Goal: Task Accomplishment & Management: Manage account settings

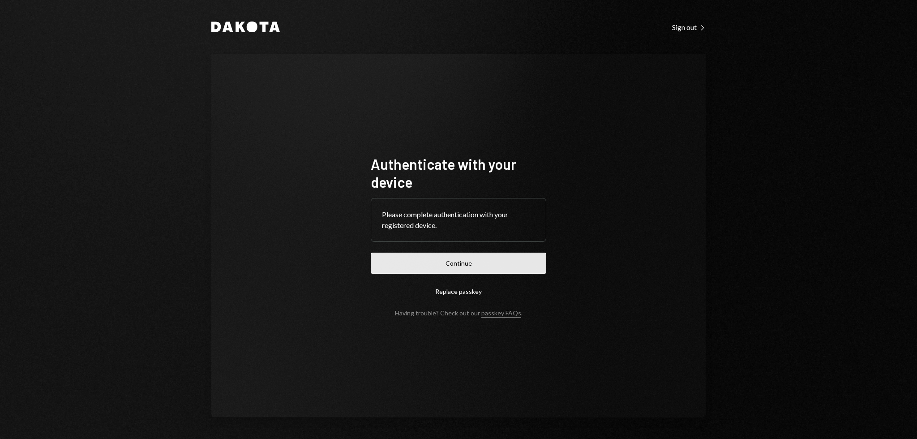
click at [412, 267] on button "Continue" at bounding box center [458, 262] width 175 height 21
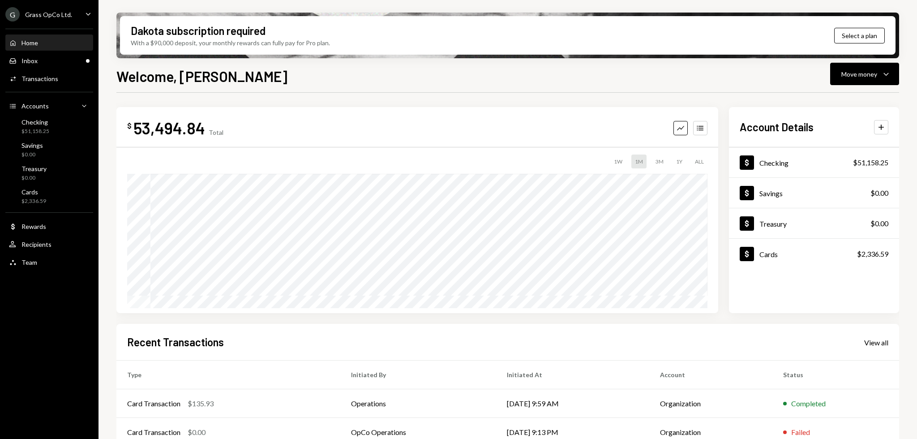
click at [55, 12] on div "Grass OpCo Ltd." at bounding box center [48, 15] width 47 height 8
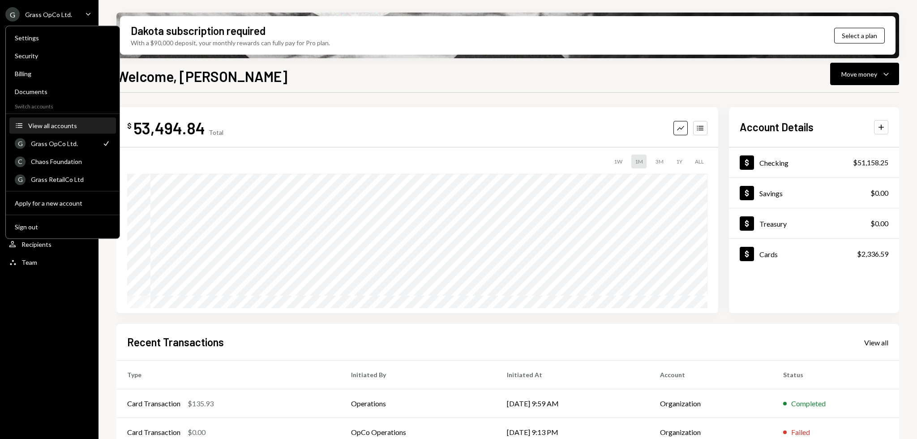
click at [59, 126] on div "View all accounts" at bounding box center [69, 126] width 82 height 8
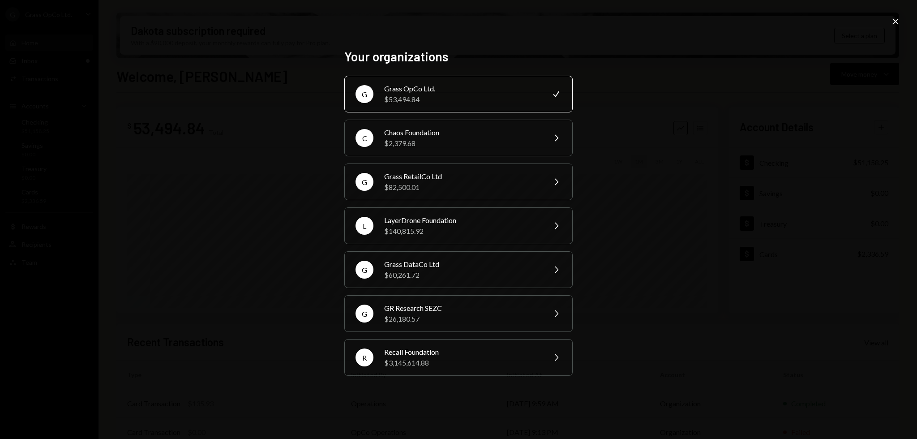
click at [901, 19] on div "Your organizations G Grass OpCo Ltd. $53,494.84 Check C Chaos Foundation $2,379…" at bounding box center [458, 219] width 917 height 439
click at [892, 19] on icon at bounding box center [895, 21] width 6 height 6
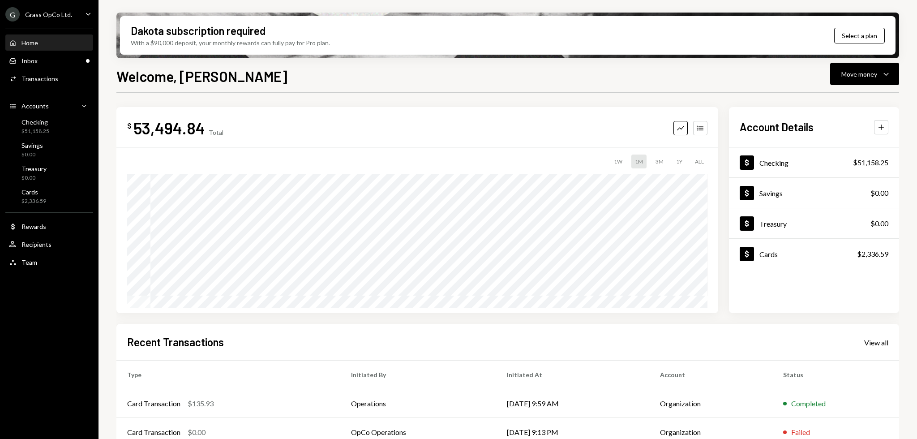
drag, startPoint x: 53, startPoint y: 17, endPoint x: 55, endPoint y: 22, distance: 5.7
click at [53, 17] on div "Grass OpCo Ltd." at bounding box center [48, 15] width 47 height 8
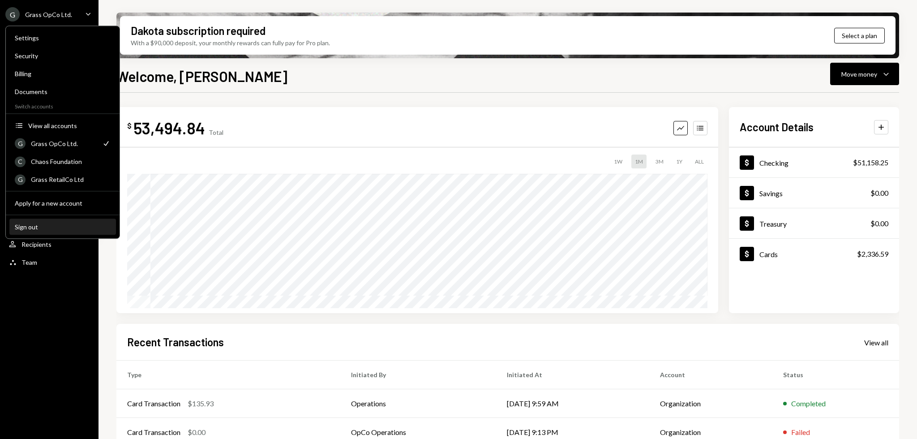
click at [34, 223] on div "Sign out" at bounding box center [63, 227] width 96 height 8
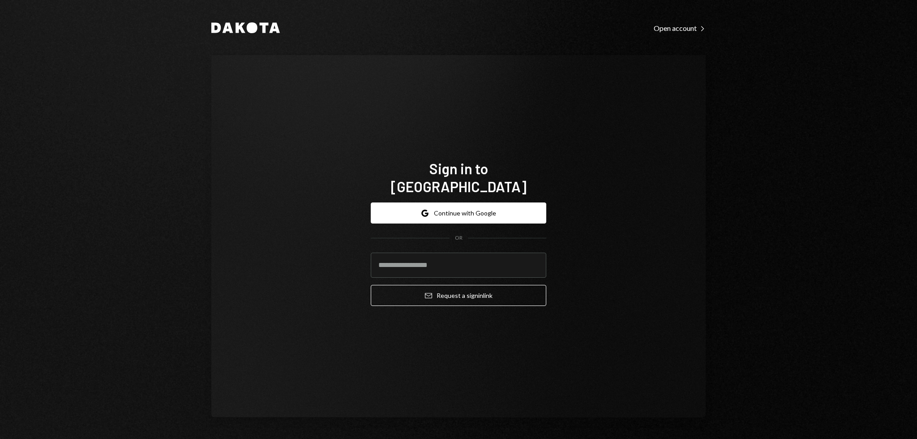
click at [58, 363] on div "Dakota Open account Right Caret Sign in to [GEOGRAPHIC_DATA] Google Continue wi…" at bounding box center [458, 219] width 917 height 439
click at [54, 363] on div "Dakota Open account Right Caret Sign in to [GEOGRAPHIC_DATA] Google Continue wi…" at bounding box center [458, 219] width 917 height 439
drag, startPoint x: 54, startPoint y: 363, endPoint x: 75, endPoint y: 312, distance: 55.2
click at [54, 363] on div "Dakota Open account Right Caret Sign in to [GEOGRAPHIC_DATA] Google Continue wi…" at bounding box center [458, 219] width 917 height 439
drag, startPoint x: 165, startPoint y: 172, endPoint x: 152, endPoint y: 167, distance: 14.3
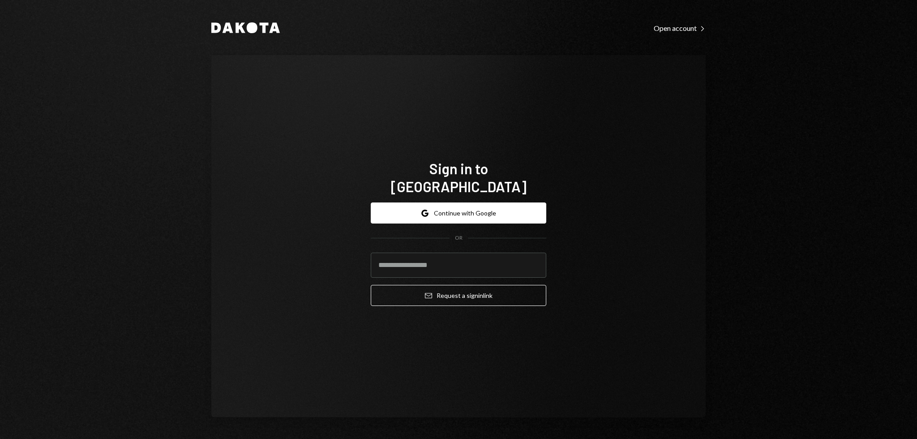
click at [149, 166] on div "Dakota Open account Right Caret Sign in to [GEOGRAPHIC_DATA] Google Continue wi…" at bounding box center [458, 219] width 917 height 439
drag, startPoint x: 146, startPoint y: 164, endPoint x: 138, endPoint y: 160, distance: 9.2
click at [138, 160] on div "Dakota Open account Right Caret Sign in to [GEOGRAPHIC_DATA] Google Continue wi…" at bounding box center [458, 219] width 917 height 439
click at [444, 252] on input "email" at bounding box center [458, 264] width 175 height 25
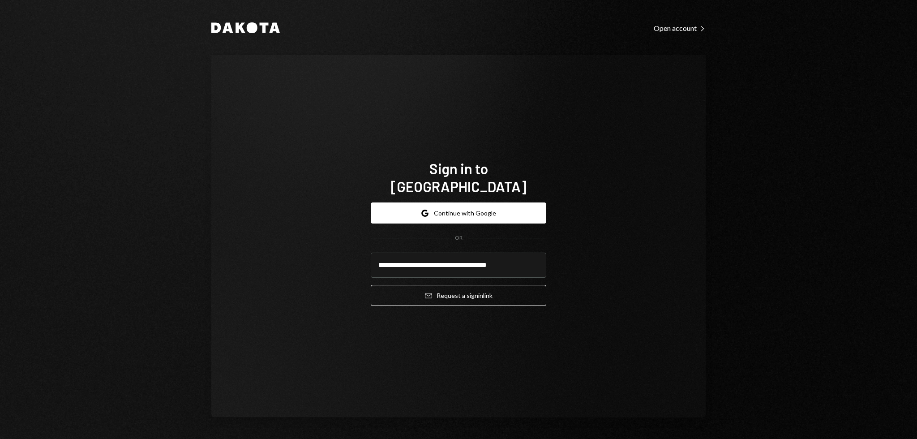
type input "**********"
click at [591, 264] on div "**********" at bounding box center [458, 236] width 494 height 362
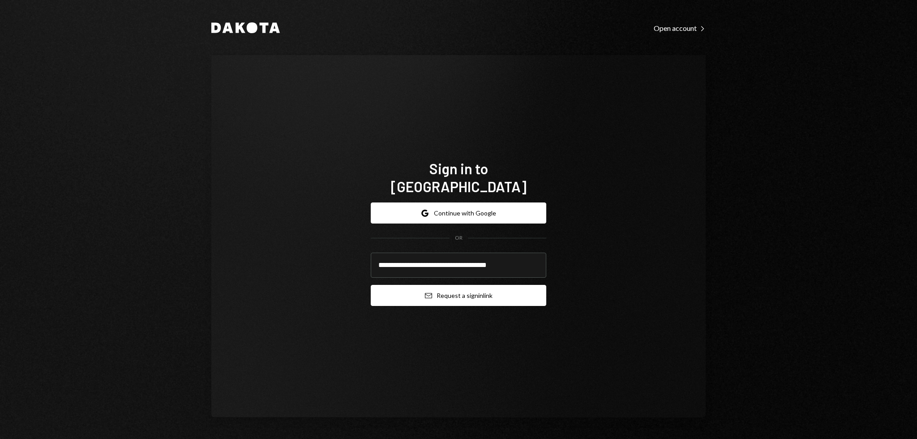
click at [486, 289] on button "Email Request a sign in link" at bounding box center [458, 295] width 175 height 21
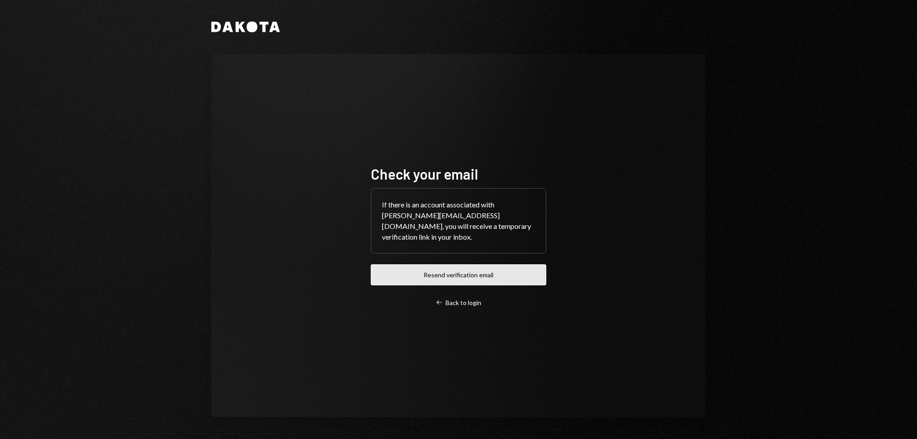
click at [373, 283] on button "Resend verification email" at bounding box center [458, 274] width 175 height 21
drag, startPoint x: 321, startPoint y: 260, endPoint x: 311, endPoint y: 254, distance: 11.4
drag, startPoint x: 311, startPoint y: 254, endPoint x: 306, endPoint y: 251, distance: 5.5
click at [309, 253] on div "Check your email If there is an account associated with [PERSON_NAME][EMAIL_ADD…" at bounding box center [458, 235] width 494 height 363
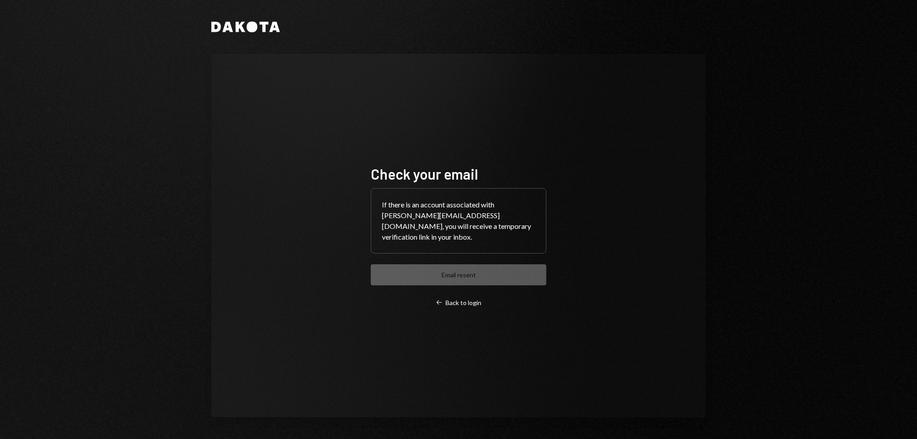
drag, startPoint x: 306, startPoint y: 251, endPoint x: 354, endPoint y: 286, distance: 58.9
click at [313, 255] on div "Check your email If there is an account associated with [PERSON_NAME][EMAIL_ADD…" at bounding box center [458, 235] width 494 height 363
click at [474, 287] on div "Check your email If there is an account associated with [PERSON_NAME][EMAIL_ADD…" at bounding box center [458, 236] width 175 height 142
click at [471, 295] on div "Check your email If there is an account associated with [PERSON_NAME][EMAIL_ADD…" at bounding box center [458, 236] width 175 height 142
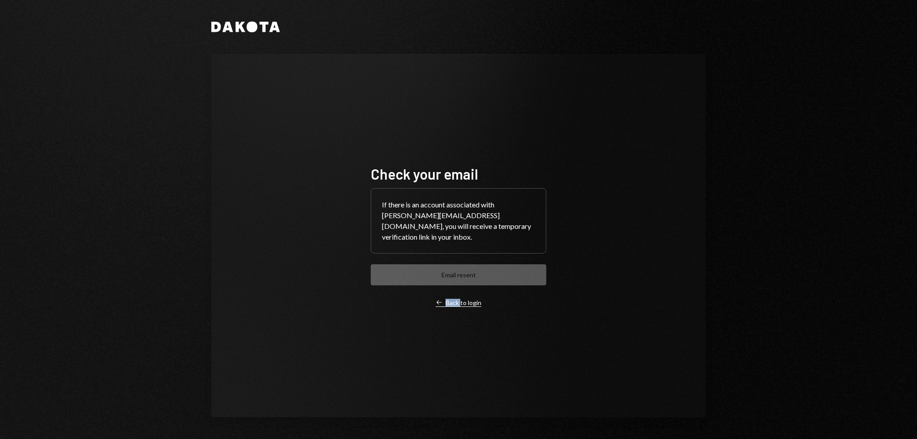
click at [472, 300] on div "Left Arrow Back to login" at bounding box center [459, 303] width 46 height 8
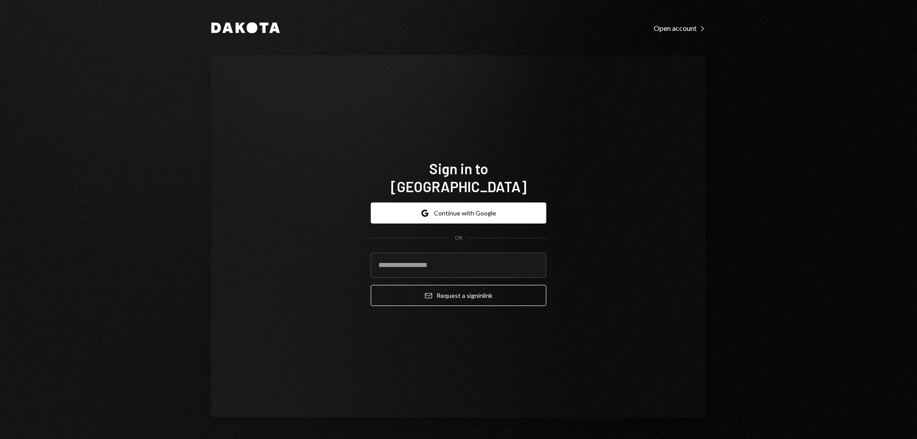
click at [630, 350] on div "Sign in to [GEOGRAPHIC_DATA] Google Continue with Google OR Email Request a sig…" at bounding box center [458, 236] width 494 height 362
